Goal: Task Accomplishment & Management: Manage account settings

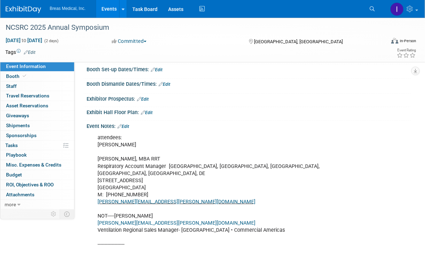
click at [111, 10] on link "Events" at bounding box center [109, 9] width 26 height 18
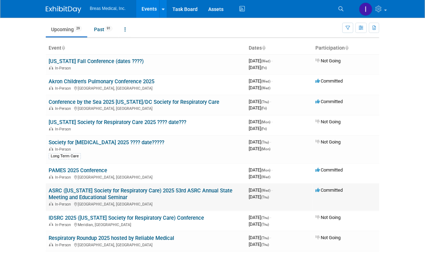
scroll to position [35, 0]
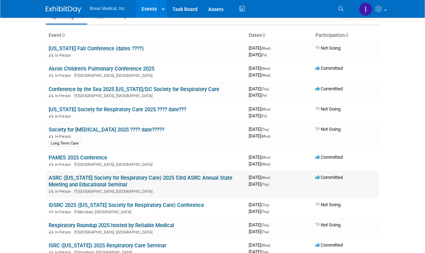
click at [91, 176] on link "ASRC ([US_STATE] Society for Respiratory Care) 2025 53rd ASRC Annual State Meet…" at bounding box center [141, 181] width 184 height 13
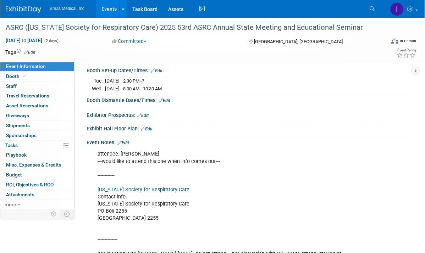
scroll to position [142, 0]
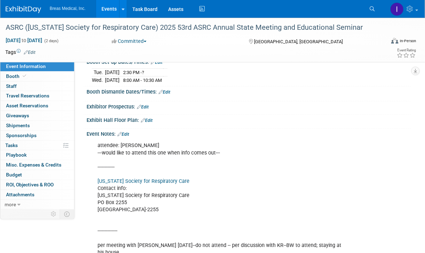
click at [127, 132] on link "Edit" at bounding box center [123, 134] width 12 height 5
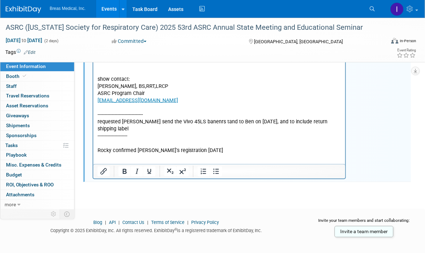
scroll to position [368, 0]
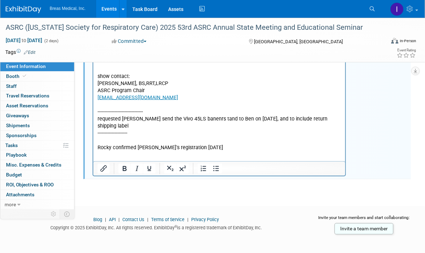
click at [219, 144] on p "attendee: Ben West ---would like to attend this one when info comes out--- ----…" at bounding box center [219, 34] width 244 height 235
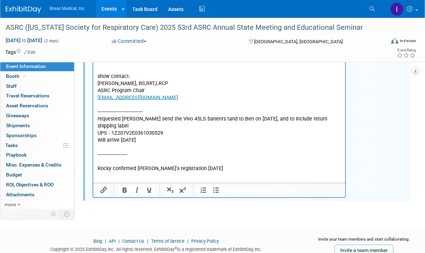
drag, startPoint x: 130, startPoint y: 133, endPoint x: 96, endPoint y: 114, distance: 39.1
click at [96, 114] on html "attendee: Ben West ---would like to attend this one when info comes out--- ----…" at bounding box center [219, 43] width 252 height 259
copy body "requested Sean Sou send the Vivo 45LS banenrs tand to Ben on 9-8-2025, and to i…"
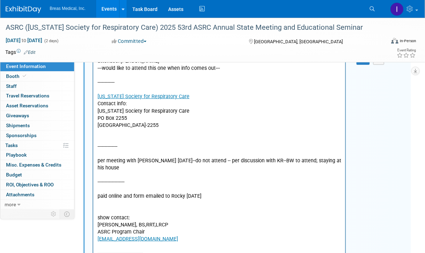
scroll to position [84, 0]
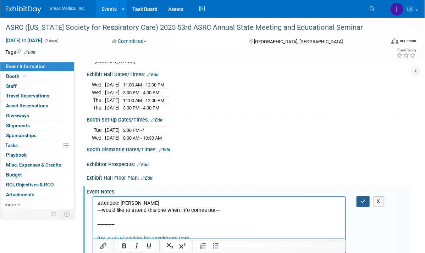
click at [362, 199] on icon "button" at bounding box center [362, 201] width 5 height 5
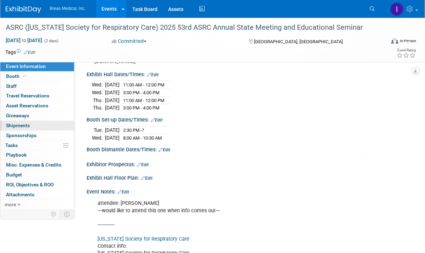
click at [21, 126] on span "Shipments 0" at bounding box center [18, 126] width 24 height 6
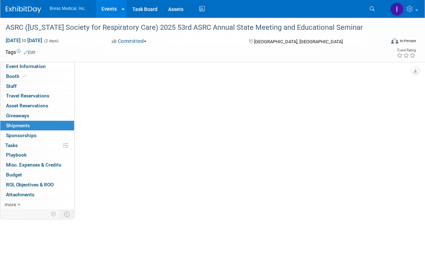
scroll to position [0, 0]
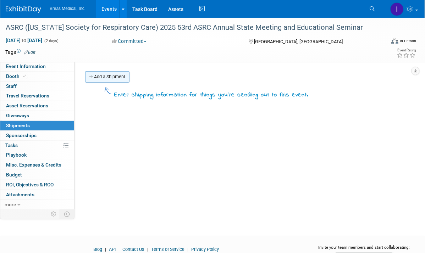
click at [105, 74] on link "Add a Shipment" at bounding box center [107, 76] width 44 height 11
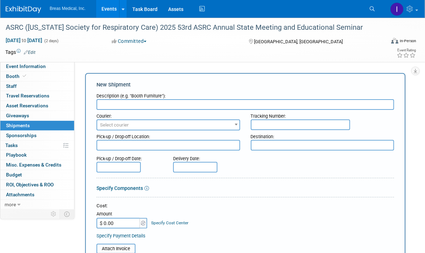
paste input "requested Sean Sou send the Vivo 45LS banenrs tand to Ben on 9-8-2025, and to i…"
type input "requested Sean Sou send the Vivo 45LS banenrs tand to Ben on 9-8-2025, and to i…"
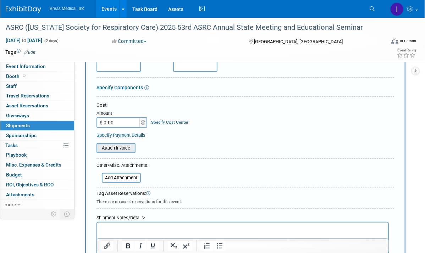
scroll to position [106, 0]
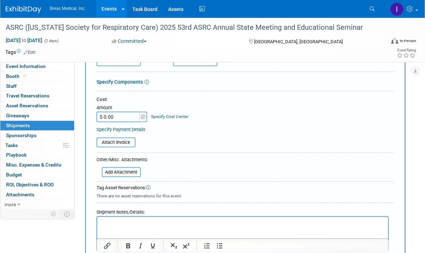
type input "Vivo 45LS banner shipment"
click at [137, 222] on p "Rich Text Area. Press ALT-0 for help." at bounding box center [242, 223] width 283 height 7
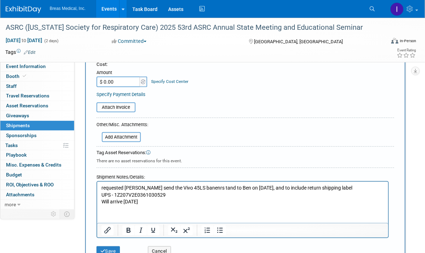
scroll to position [142, 0]
click at [350, 186] on p "requested Sean Sou send the Vivo 45LS banenrs tand to Ben on 9-8-2025, and to i…" at bounding box center [242, 187] width 283 height 7
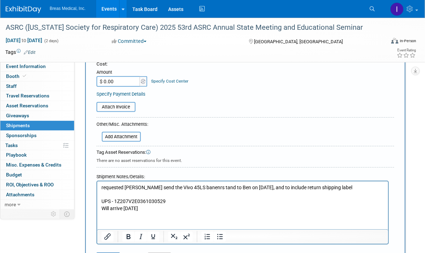
click at [114, 193] on p "Rich Text Area. Press ALT-0 for help." at bounding box center [242, 195] width 283 height 7
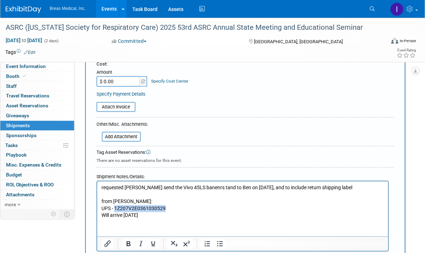
drag, startPoint x: 171, startPoint y: 207, endPoint x: 115, endPoint y: 209, distance: 55.4
click at [115, 209] on p "UPS - 1Z207V2E0361030529" at bounding box center [242, 208] width 283 height 7
copy p "1Z207V2E0361030529"
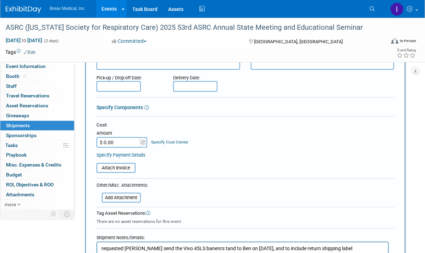
scroll to position [0, 0]
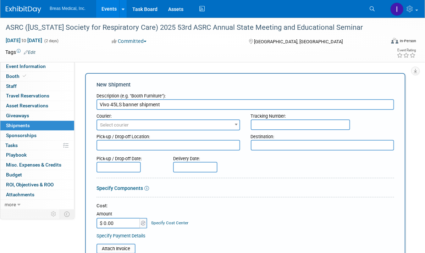
click at [293, 125] on input "text" at bounding box center [300, 125] width 99 height 11
type input "1Z207V2E0361030529"
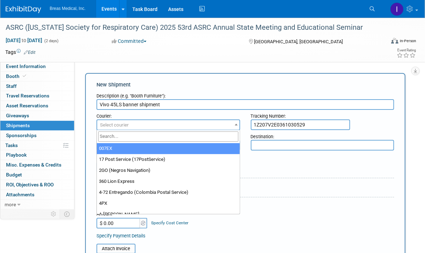
click at [169, 126] on span "Select courier" at bounding box center [168, 125] width 142 height 10
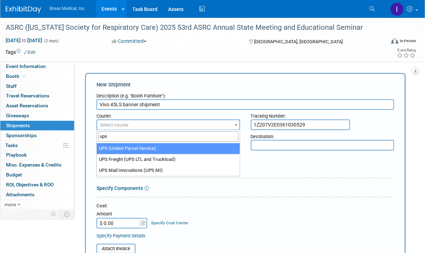
type input "ups"
select select "508"
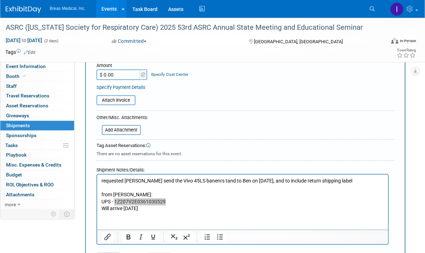
scroll to position [177, 0]
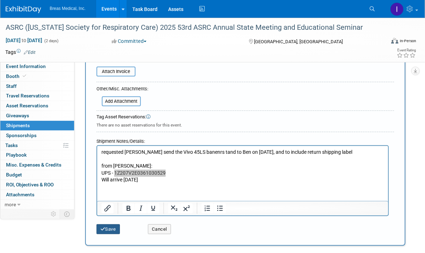
click at [105, 227] on button "Save" at bounding box center [107, 230] width 23 height 10
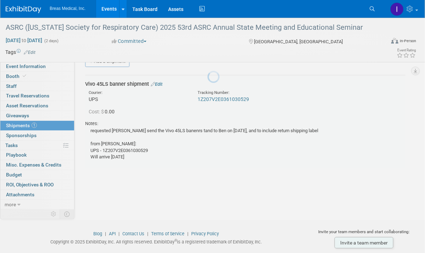
scroll to position [15, 0]
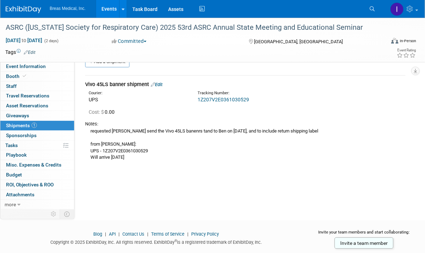
click at [104, 9] on link "Events" at bounding box center [109, 9] width 26 height 18
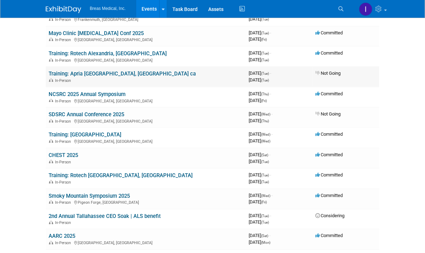
scroll to position [319, 0]
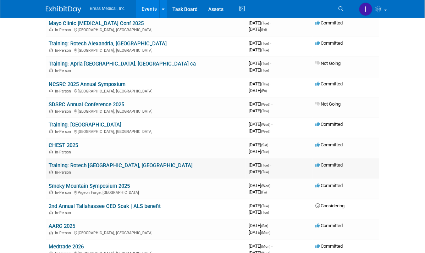
click at [68, 162] on link "Training: Rotech Atlanta, GA" at bounding box center [121, 165] width 144 height 6
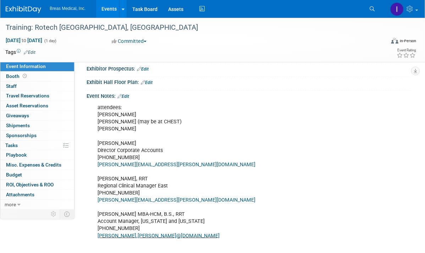
scroll to position [90, 0]
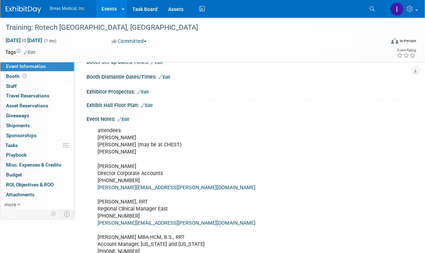
click at [128, 117] on link "Edit" at bounding box center [123, 119] width 12 height 5
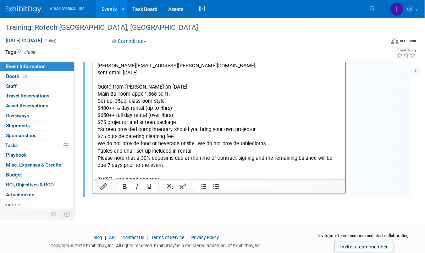
scroll to position [676, 0]
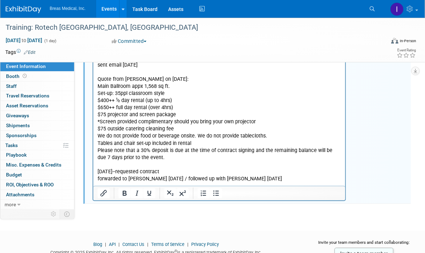
click at [117, 190] on p "contract signed and returned [DATE]" at bounding box center [219, 193] width 244 height 7
click at [194, 190] on p "contract signed and returned [DATE]" at bounding box center [219, 193] width 244 height 7
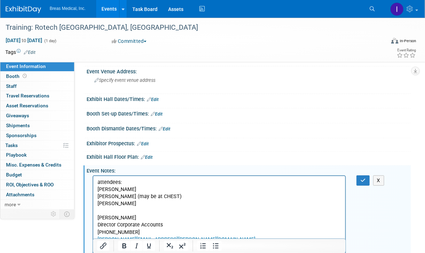
scroll to position [37, 0]
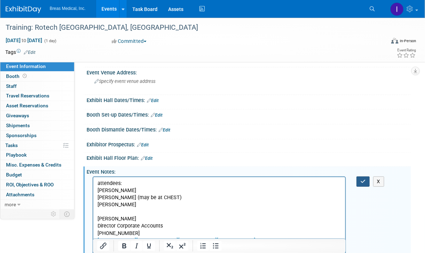
click at [362, 181] on icon "button" at bounding box center [362, 181] width 5 height 5
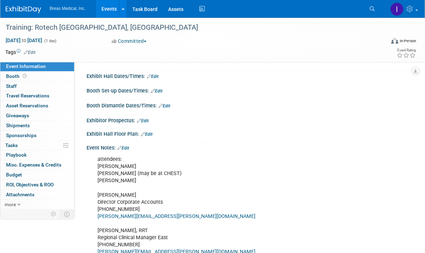
scroll to position [108, 0]
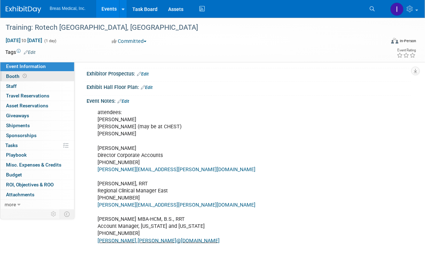
click at [10, 76] on span "Booth" at bounding box center [17, 76] width 22 height 6
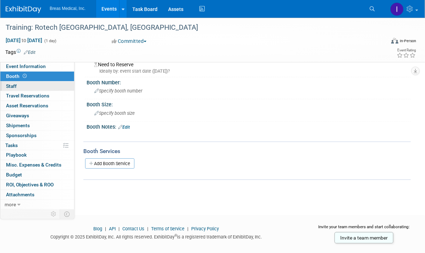
scroll to position [32, 0]
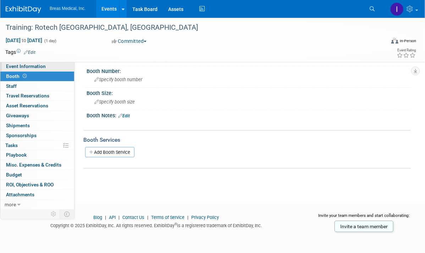
click at [17, 65] on span "Event Information" at bounding box center [26, 66] width 40 height 6
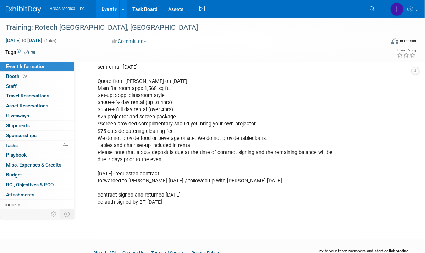
scroll to position [674, 0]
click at [11, 75] on span "Booth" at bounding box center [17, 76] width 22 height 6
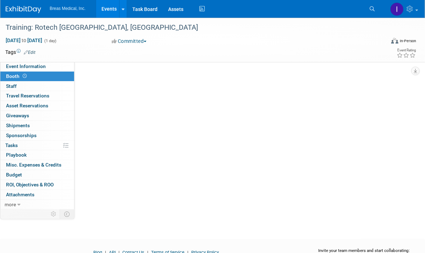
scroll to position [0, 0]
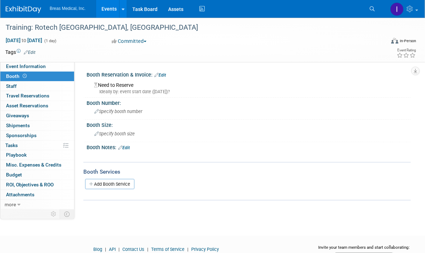
click at [130, 145] on link "Edit" at bounding box center [124, 147] width 12 height 5
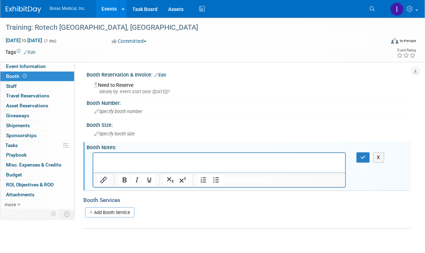
click at [370, 156] on div "X" at bounding box center [363, 158] width 15 height 10
click at [127, 211] on link "Add Booth Service" at bounding box center [109, 212] width 49 height 10
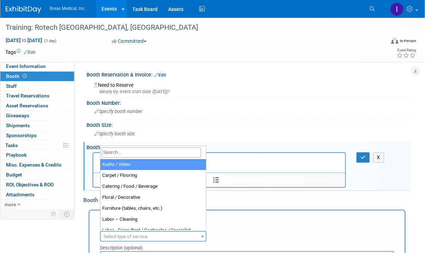
click at [184, 234] on span "Select type of service" at bounding box center [153, 237] width 105 height 10
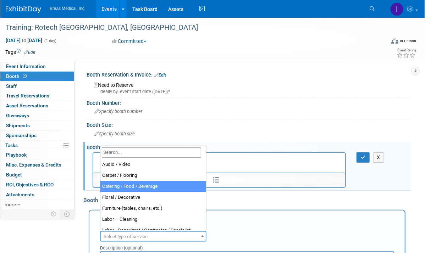
select select "22"
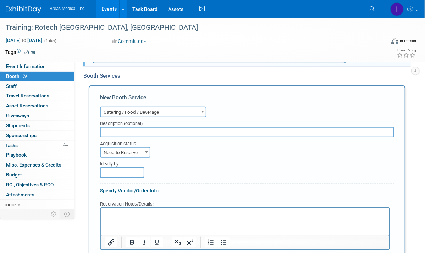
scroll to position [142, 0]
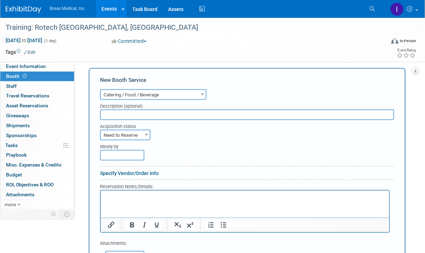
click at [159, 199] on p "Rich Text Area. Press ALT-0 for help." at bounding box center [245, 196] width 280 height 7
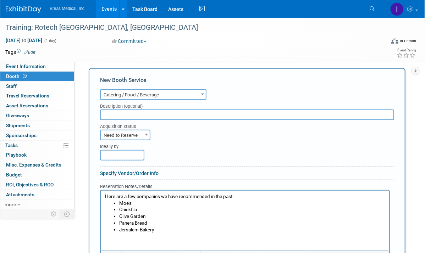
click at [131, 111] on input "text" at bounding box center [247, 115] width 294 height 11
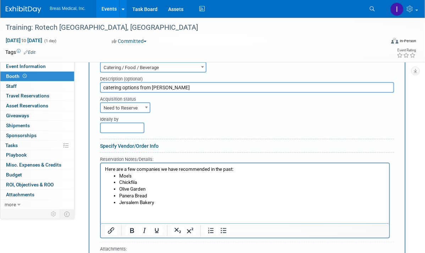
scroll to position [213, 0]
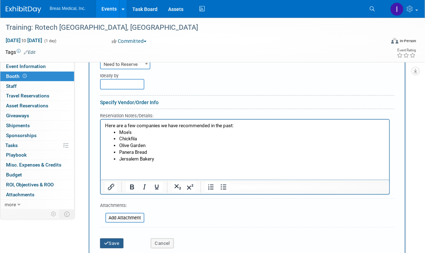
type input "catering options from Erica Cole"
click at [110, 239] on button "Save" at bounding box center [111, 244] width 23 height 10
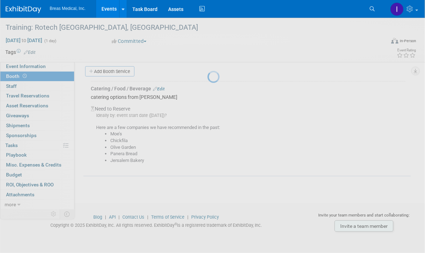
scroll to position [140, 0]
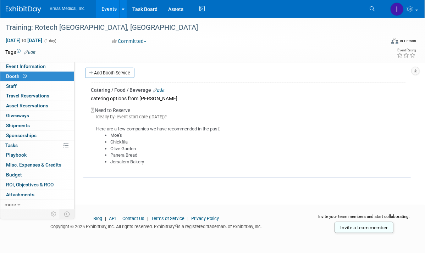
click at [228, 135] on li "Moe’s" at bounding box center [257, 135] width 295 height 7
click at [23, 66] on span "Event Information" at bounding box center [26, 66] width 40 height 6
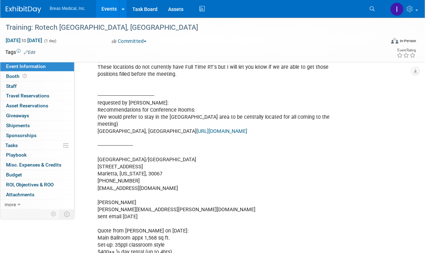
scroll to position [502, 0]
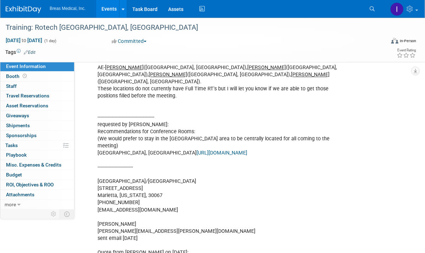
drag, startPoint x: 96, startPoint y: 152, endPoint x: 190, endPoint y: 155, distance: 93.7
click at [190, 155] on div "attendees: Brett Townsend Michael Griggs (may be at CHEST) Joey Frey Brett Town…" at bounding box center [219, 46] width 253 height 669
copy div "Hampton Inn and Suites Atlanta/Marietta"
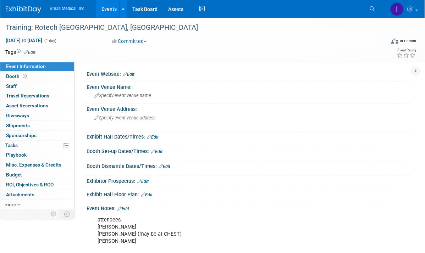
scroll to position [0, 0]
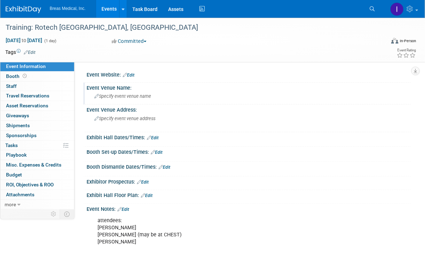
click at [121, 95] on span "Specify event venue name" at bounding box center [122, 96] width 57 height 5
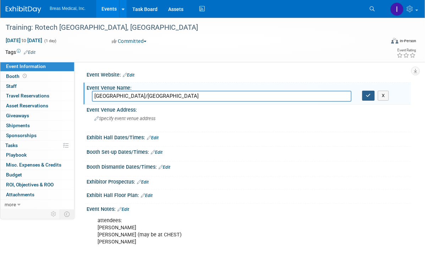
type input "Hampton Inn and Suites Atlanta/Marietta"
click at [365, 94] on button "button" at bounding box center [368, 96] width 13 height 10
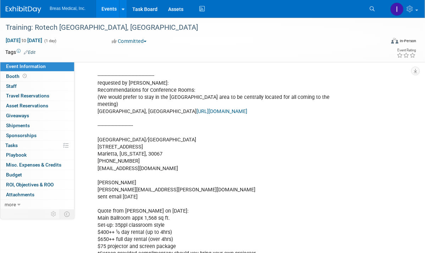
scroll to position [532, 0]
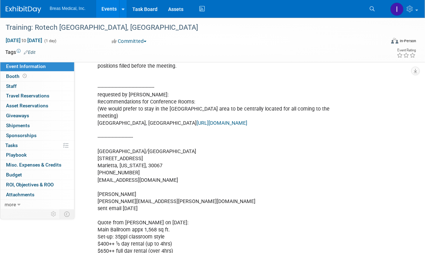
drag, startPoint x: 96, startPoint y: 129, endPoint x: 180, endPoint y: 151, distance: 86.5
click at [180, 151] on div "attendees: Brett Townsend Michael Griggs (may be at CHEST) Joey Frey Brett Town…" at bounding box center [219, 16] width 253 height 669
copy div "2136 Kingston Court Marietta, Georgia, 30067 678-460-1160 ATLTT_hampton_suites@…"
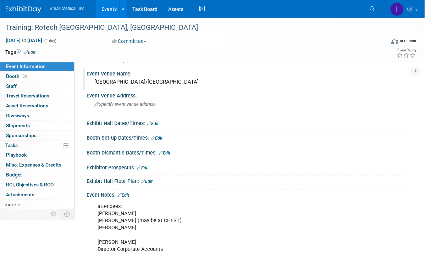
scroll to position [0, 0]
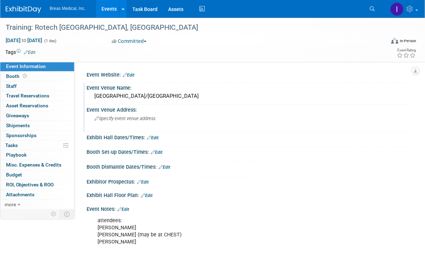
click at [116, 117] on span "Specify event venue address" at bounding box center [124, 118] width 61 height 5
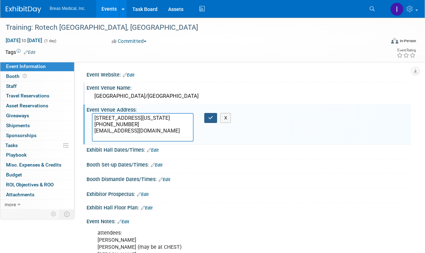
type textarea "2136 Kingston Court Marietta, Georgia, 30067 678-460-1160 ATLTT_hampton_suites@…"
click at [211, 116] on icon "button" at bounding box center [210, 118] width 5 height 5
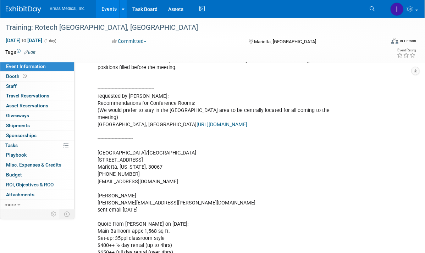
scroll to position [568, 0]
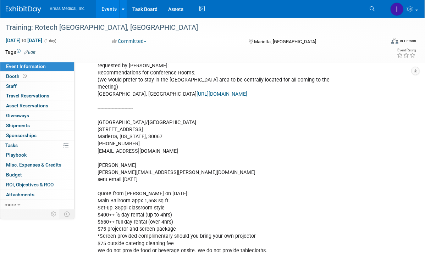
drag, startPoint x: 97, startPoint y: 106, endPoint x: 154, endPoint y: 113, distance: 56.8
copy div "2136 Kingston Court Marietta, Georgia, 30067"
click at [9, 74] on span "Booth" at bounding box center [17, 76] width 22 height 6
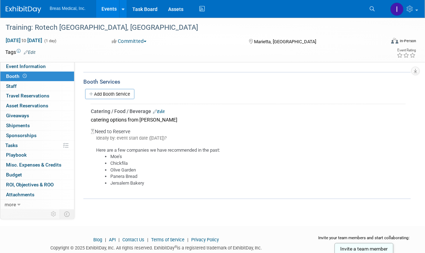
scroll to position [106, 0]
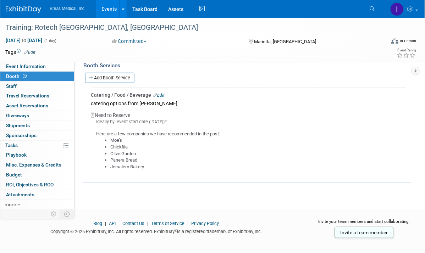
click at [105, 8] on link "Events" at bounding box center [109, 9] width 26 height 18
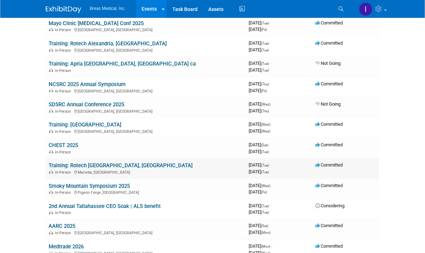
scroll to position [319, 0]
click at [66, 123] on link "Training: [GEOGRAPHIC_DATA]" at bounding box center [85, 125] width 73 height 6
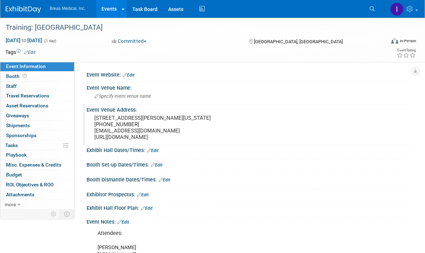
click at [402, 144] on div "Event Venue Address: 4975 S. Dean Martin Dr. Las Vegas, Nevada, 89118-1656 +1 7…" at bounding box center [246, 125] width 327 height 40
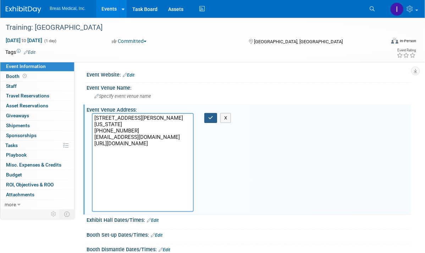
click at [206, 118] on button "button" at bounding box center [210, 118] width 13 height 10
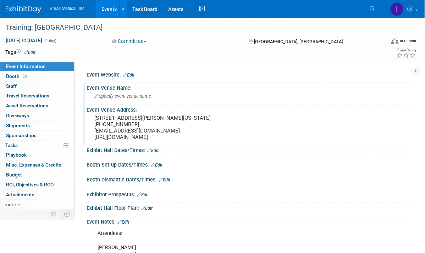
click at [130, 97] on span "Specify event venue name" at bounding box center [122, 96] width 57 height 5
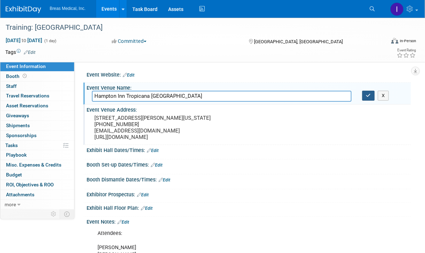
type input "Hampton Inn Tropicana [GEOGRAPHIC_DATA]"
click at [366, 94] on icon "button" at bounding box center [368, 95] width 5 height 5
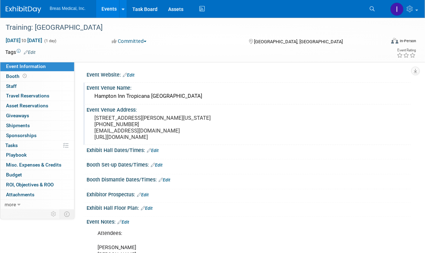
click at [231, 125] on div "Event Venue Address: 4975 S. Dean Martin Dr. Las Vegas, Nevada, 89118-1656 +1 7…" at bounding box center [246, 125] width 327 height 40
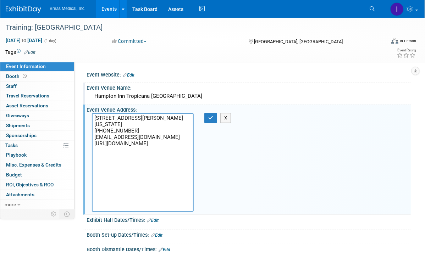
drag, startPoint x: 156, startPoint y: 204, endPoint x: 85, endPoint y: 137, distance: 97.6
click at [85, 137] on div "Event Venue Address: 4975 S. Dean Martin Dr. Las Vegas, Nevada, 89118-1656 +1 7…" at bounding box center [246, 160] width 327 height 110
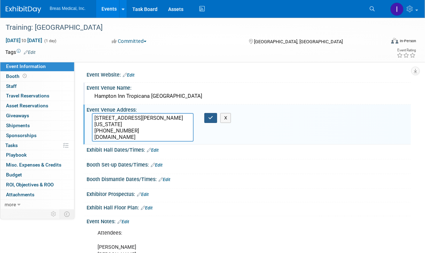
type textarea "[STREET_ADDRESS][PERSON_NAME][US_STATE] [PHONE_NUMBER] [DOMAIN_NAME]"
click at [212, 118] on icon "button" at bounding box center [210, 118] width 5 height 5
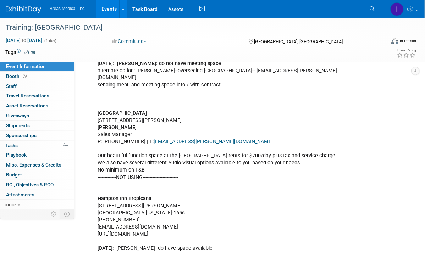
scroll to position [461, 0]
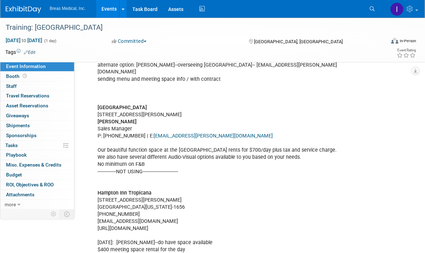
click at [127, 168] on div "Attendees: Brett Michael Jodi Brett Townsend Director Corporate Accounts 770-32…" at bounding box center [219, 72] width 253 height 627
copy div "-------------NOT USING-------------------------"
click at [123, 101] on div "Attendees: Brett Michael Jodi Brett Townsend Director Corporate Accounts 770-32…" at bounding box center [219, 72] width 253 height 627
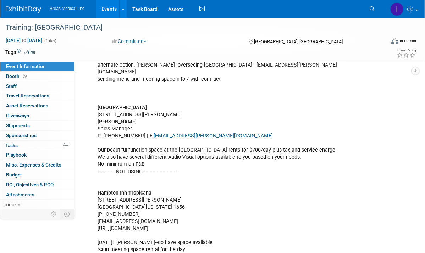
click at [112, 99] on div "Attendees: Brett Michael Jodi Brett Townsend Director Corporate Accounts 770-32…" at bounding box center [219, 72] width 253 height 627
click at [99, 102] on div "Attendees: Brett Michael Jodi Brett Townsend Director Corporate Accounts 770-32…" at bounding box center [219, 72] width 253 height 627
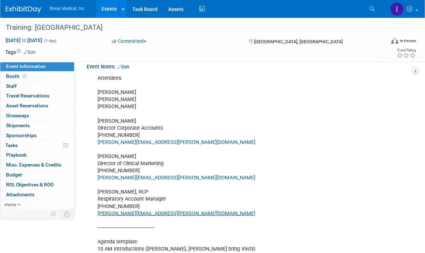
scroll to position [142, 0]
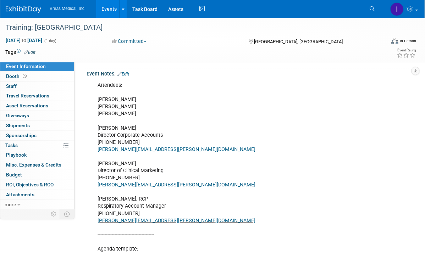
click at [126, 77] on link "Edit" at bounding box center [123, 74] width 12 height 5
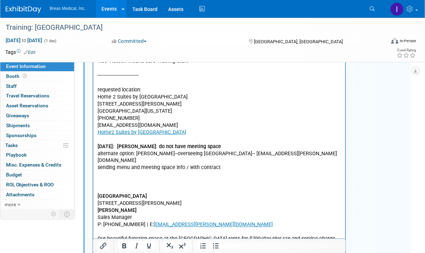
scroll to position [390, 0]
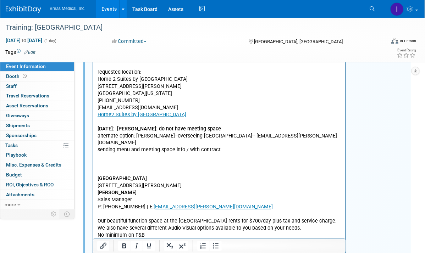
click at [99, 163] on p "Attendees: Brett Michael Jodi Brett Townsend Director Corporate Accounts 770-32…" at bounding box center [219, 147] width 244 height 627
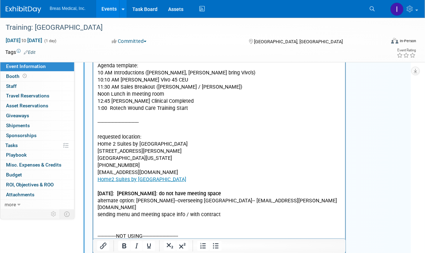
scroll to position [371, 0]
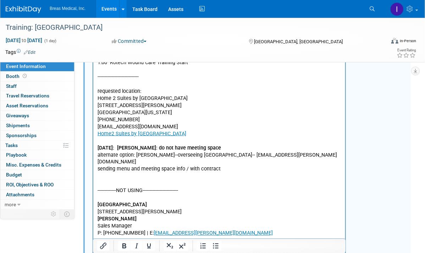
click at [116, 192] on p "Attendees: Brett Michael Jodi Brett Townsend Director Corporate Accounts 770-32…" at bounding box center [219, 170] width 244 height 634
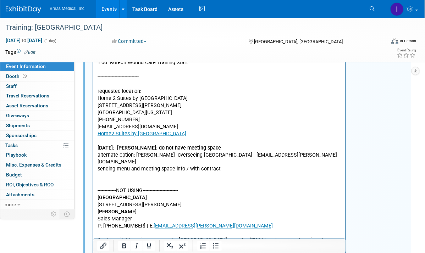
click at [102, 87] on p "Attendees: Brett Michael Jodi Brett Townsend Director Corporate Accounts 770-32…" at bounding box center [219, 166] width 244 height 627
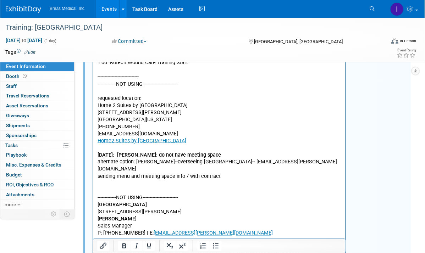
click at [104, 91] on p "Attendees: Brett Michael Jodi Brett Townsend Director Corporate Accounts 770-32…" at bounding box center [219, 170] width 244 height 634
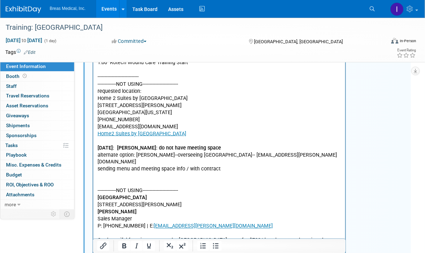
click at [117, 88] on p "Attendees: Brett Michael Jodi Brett Townsend Director Corporate Accounts 770-32…" at bounding box center [219, 166] width 244 height 627
click at [125, 84] on p "Attendees: Brett Michael Jodi Brett Townsend Director Corporate Accounts 770-32…" at bounding box center [219, 166] width 244 height 627
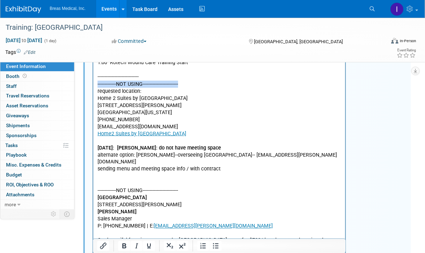
click at [125, 84] on p "Attendees: Brett Michael Jodi Brett Townsend Director Corporate Accounts 770-32…" at bounding box center [219, 166] width 244 height 627
click at [116, 183] on p "Attendees: Brett Michael Jodi Brett Townsend Director Corporate Accounts 770-32…" at bounding box center [219, 166] width 244 height 627
drag, startPoint x: 124, startPoint y: 204, endPoint x: 90, endPoint y: 192, distance: 36.1
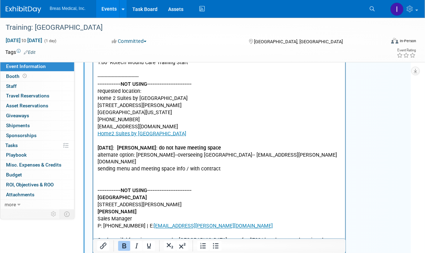
click at [93, 192] on html "Attendees: Brett Michael Jodi Brett Townsend Director Corporate Accounts 770-32…" at bounding box center [219, 165] width 252 height 630
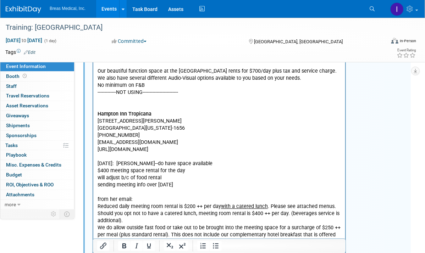
scroll to position [548, 0]
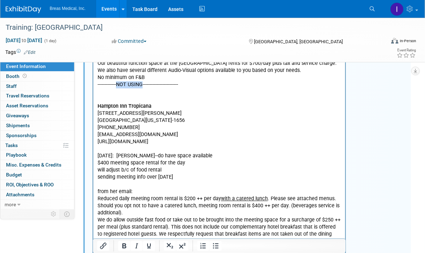
drag, startPoint x: 141, startPoint y: 78, endPoint x: 115, endPoint y: 79, distance: 26.6
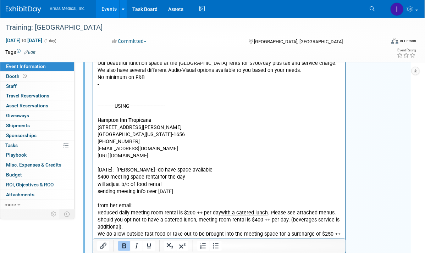
click at [160, 113] on p "Hampton Inn Tropicana 4975 S. Dean Martin Dr. Las Vegas, Nevada, 89118-1656 +1 …" at bounding box center [219, 213] width 244 height 206
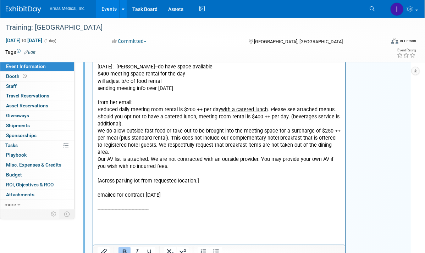
scroll to position [619, 0]
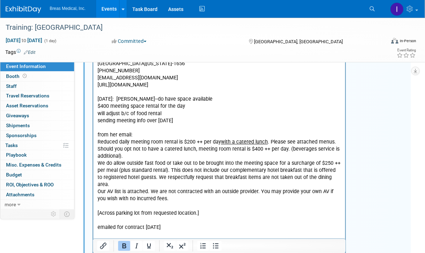
click at [122, 116] on p "Hampton Inn Tropicana Las VEgas 4975 S. Dean Martin Dr. Las Vegas, Nevada, 8911…" at bounding box center [219, 142] width 244 height 206
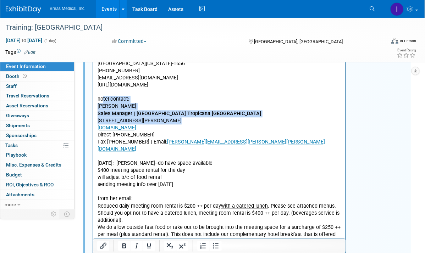
drag, startPoint x: 103, startPoint y: 120, endPoint x: 97, endPoint y: 149, distance: 30.4
click at [106, 110] on p "[PERSON_NAME]" at bounding box center [219, 106] width 244 height 7
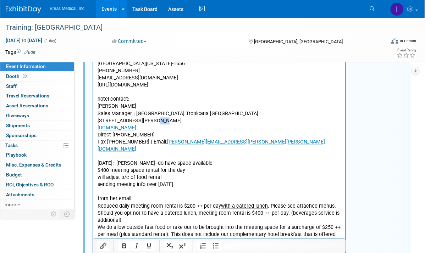
drag, startPoint x: 155, startPoint y: 142, endPoint x: 150, endPoint y: 143, distance: 5.0
click at [150, 125] on p "4975 Dean Martin Drive | Las Vegas, NV 89118" at bounding box center [219, 121] width 244 height 7
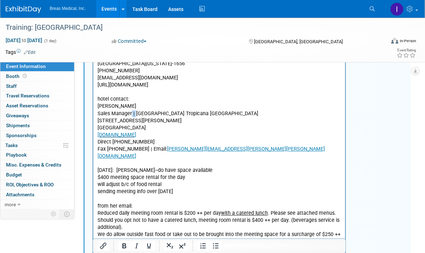
drag, startPoint x: 131, startPoint y: 134, endPoint x: 135, endPoint y: 134, distance: 4.3
click at [135, 118] on p "Sales Manager | [GEOGRAPHIC_DATA] Tropicana [GEOGRAPHIC_DATA]" at bounding box center [219, 114] width 244 height 7
drag, startPoint x: 142, startPoint y: 170, endPoint x: 186, endPoint y: -226, distance: 398.2
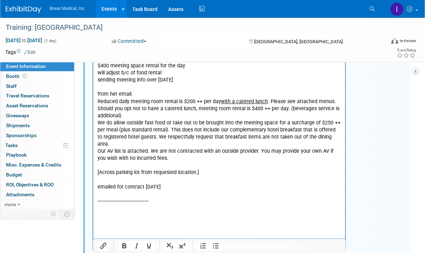
scroll to position [726, 0]
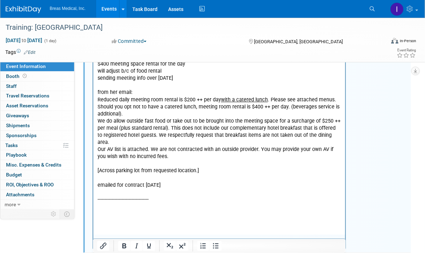
click at [178, 201] on p "8-21-2025: Valerie--do have space available $400 meeting space rental for the d…" at bounding box center [219, 125] width 244 height 157
click at [140, 186] on p "8-21-2025: Valerie--do have space available $400 meeting space rental for the d…" at bounding box center [219, 125] width 244 height 157
click at [126, 249] on icon "Bold" at bounding box center [124, 246] width 9 height 9
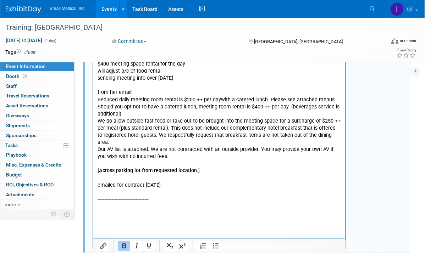
click at [222, 161] on p "8-21-2025: Valerie--do have space available $400 meeting space rental for the d…" at bounding box center [219, 125] width 244 height 157
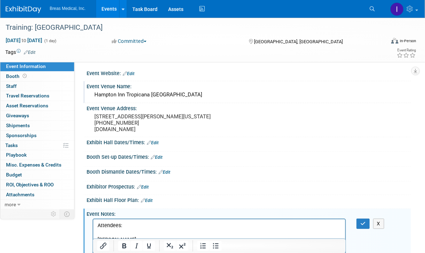
scroll to position [0, 0]
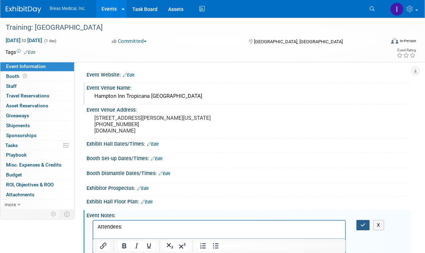
click at [364, 228] on icon "button" at bounding box center [362, 225] width 5 height 5
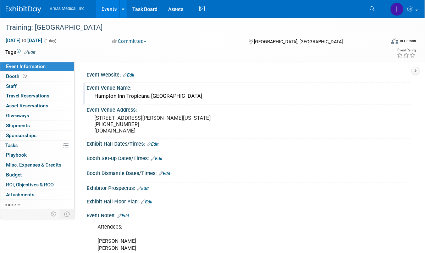
drag, startPoint x: 188, startPoint y: 141, endPoint x: 86, endPoint y: 89, distance: 114.7
copy div "Event Venue Name: Hampton Inn Tropicana Las Vegas Event Venue Address: 4975 S. …"
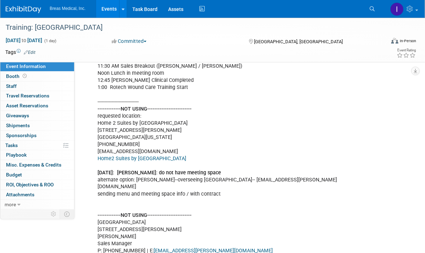
scroll to position [355, 0]
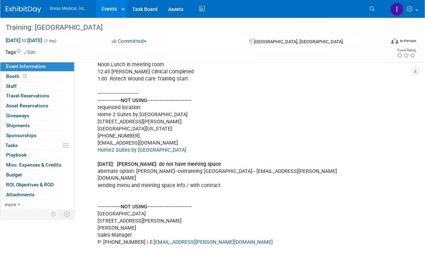
click at [399, 135] on div "Attendees: [PERSON_NAME] [PERSON_NAME] Director Corporate Accounts [PHONE_NUMBE…" at bounding box center [249, 218] width 324 height 708
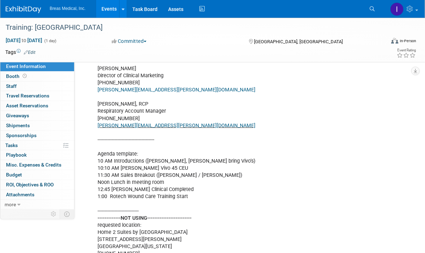
scroll to position [142, 0]
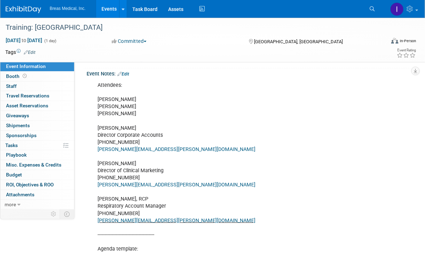
click at [128, 77] on link "Edit" at bounding box center [123, 74] width 12 height 5
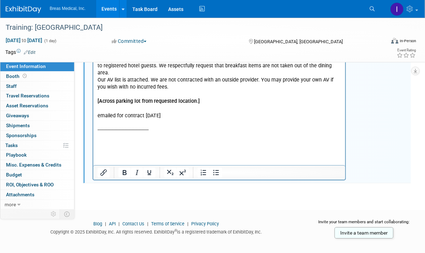
scroll to position [807, 0]
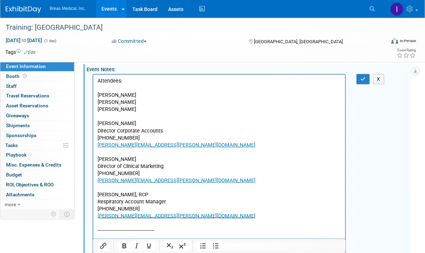
scroll to position [123, 0]
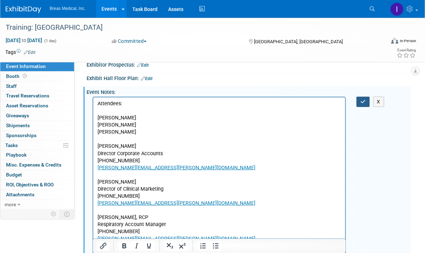
click at [365, 104] on icon "button" at bounding box center [362, 101] width 5 height 5
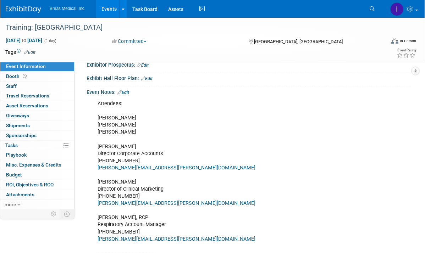
click at [108, 9] on link "Events" at bounding box center [109, 9] width 26 height 18
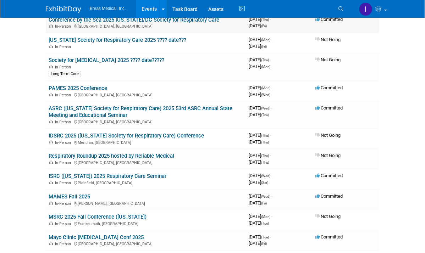
scroll to position [106, 0]
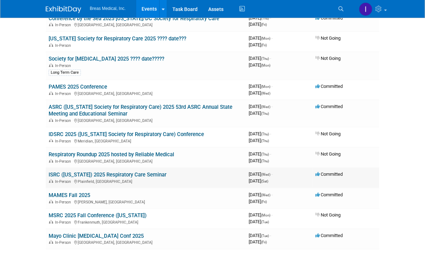
click at [78, 174] on link "ISRC ([US_STATE]) 2025 Respiratory Care Seminar" at bounding box center [108, 175] width 118 height 6
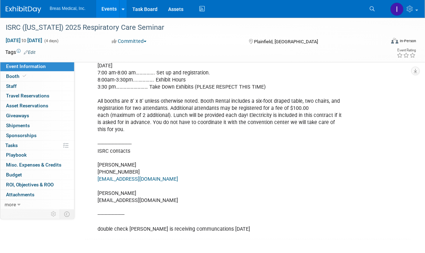
scroll to position [390, 0]
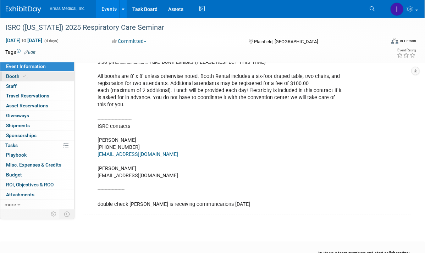
click at [11, 76] on span "Booth" at bounding box center [17, 76] width 22 height 6
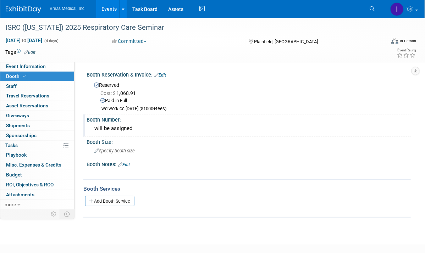
click at [409, 118] on div "Booth Number:" at bounding box center [249, 119] width 324 height 9
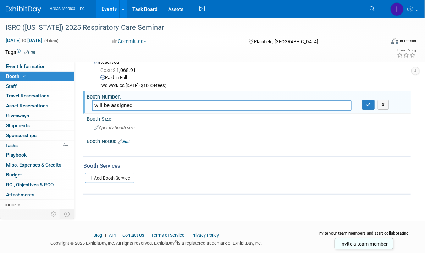
scroll to position [35, 0]
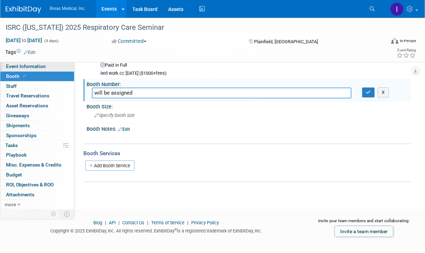
click at [15, 66] on span "Event Information" at bounding box center [26, 66] width 40 height 6
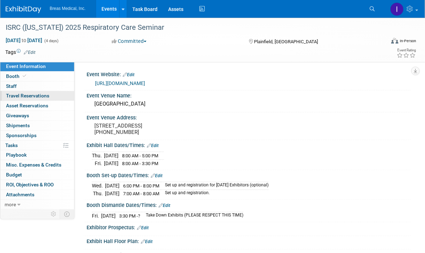
scroll to position [0, 0]
click at [11, 76] on span "Booth" at bounding box center [17, 76] width 22 height 6
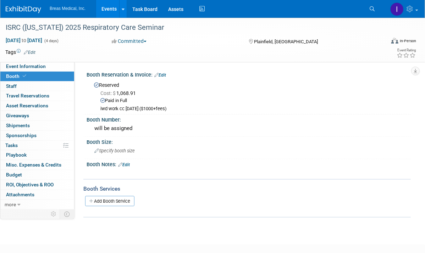
click at [129, 164] on link "Edit" at bounding box center [124, 164] width 12 height 5
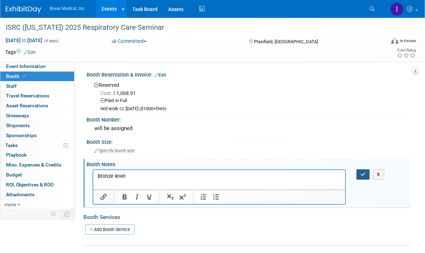
click at [369, 173] on button "button" at bounding box center [362, 175] width 13 height 10
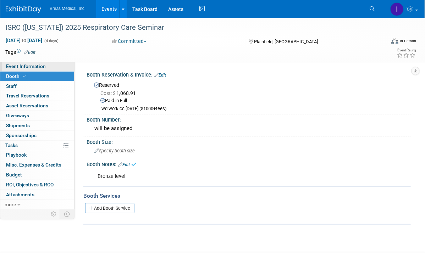
click at [34, 68] on span "Event Information" at bounding box center [26, 66] width 40 height 6
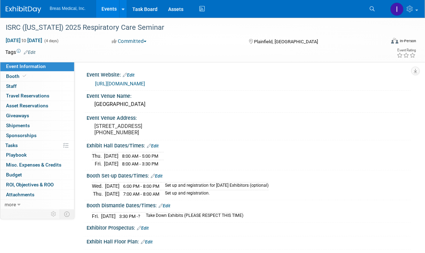
scroll to position [142, 0]
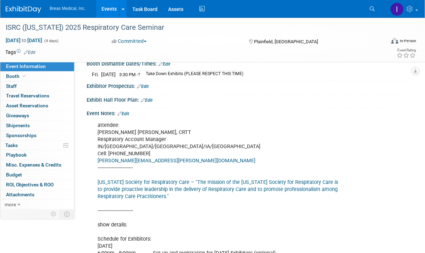
click at [149, 103] on link "Edit" at bounding box center [147, 100] width 12 height 5
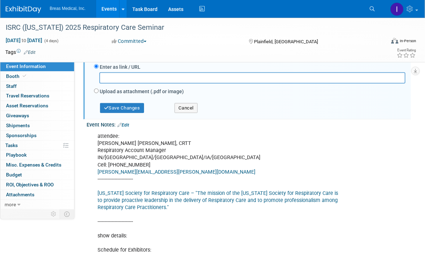
scroll to position [166, 0]
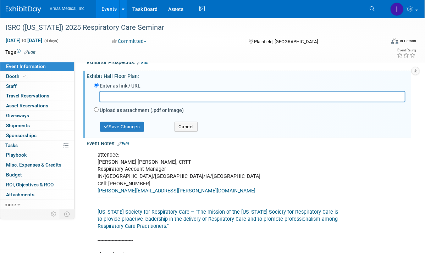
click at [126, 146] on link "Edit" at bounding box center [123, 144] width 12 height 5
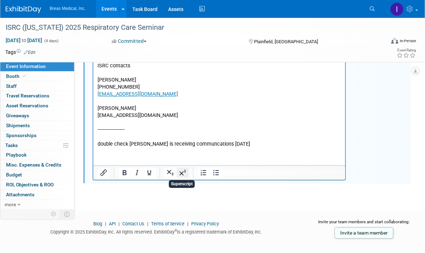
scroll to position [514, 0]
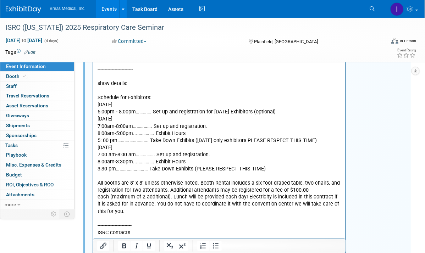
scroll to position [195, 0]
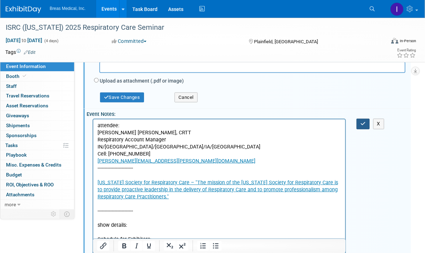
click at [364, 126] on icon "button" at bounding box center [362, 123] width 5 height 5
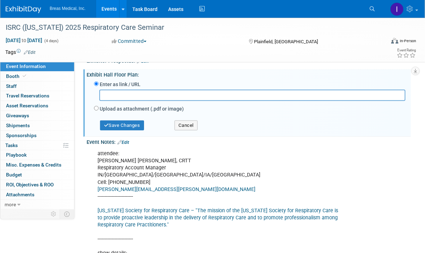
scroll to position [124, 0]
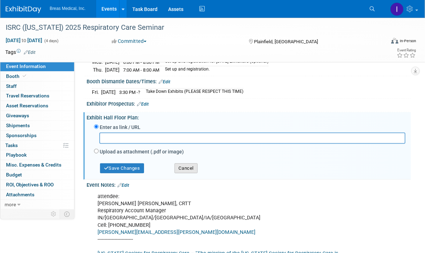
click at [194, 173] on button "Cancel" at bounding box center [186, 169] width 23 height 10
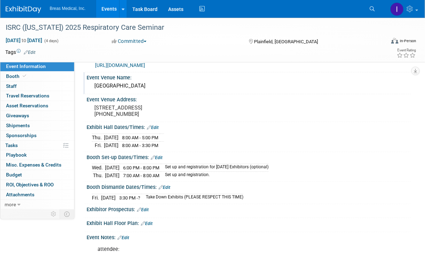
scroll to position [0, 0]
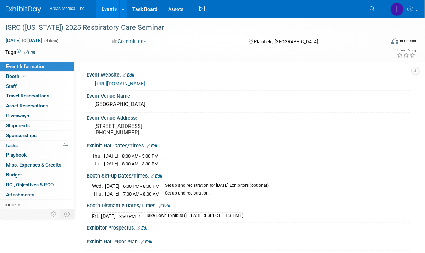
click at [402, 150] on div "Exhibit Hall Dates/Times: Edit" at bounding box center [249, 144] width 324 height 9
click at [108, 6] on link "Events" at bounding box center [109, 9] width 26 height 18
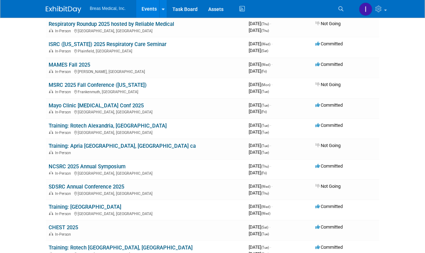
scroll to position [248, 0]
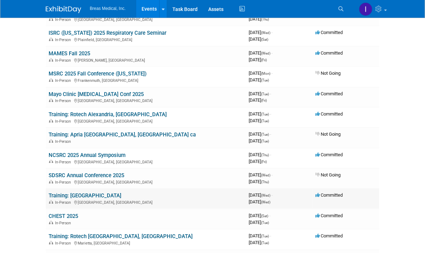
click at [49, 193] on link "Training: [GEOGRAPHIC_DATA]" at bounding box center [85, 196] width 73 height 6
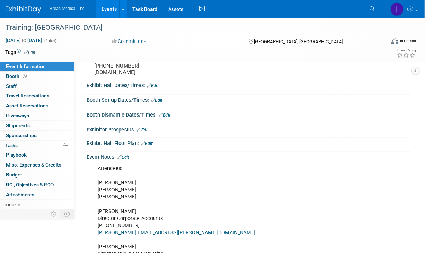
scroll to position [142, 0]
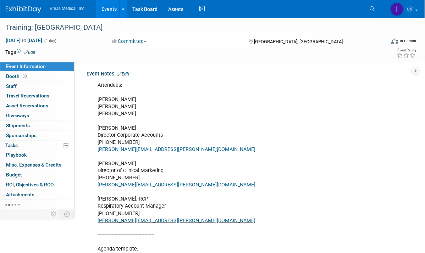
click at [129, 77] on link "Edit" at bounding box center [123, 74] width 12 height 5
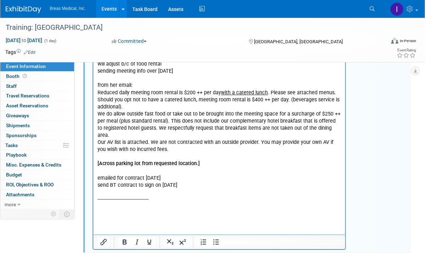
scroll to position [780, 0]
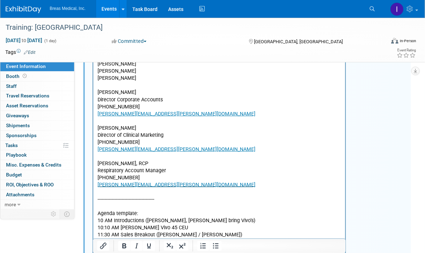
scroll to position [35, 0]
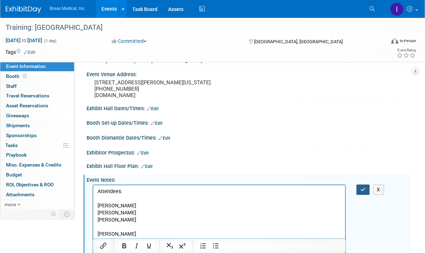
click at [364, 192] on icon "button" at bounding box center [362, 189] width 5 height 5
